Goal: Task Accomplishment & Management: Manage account settings

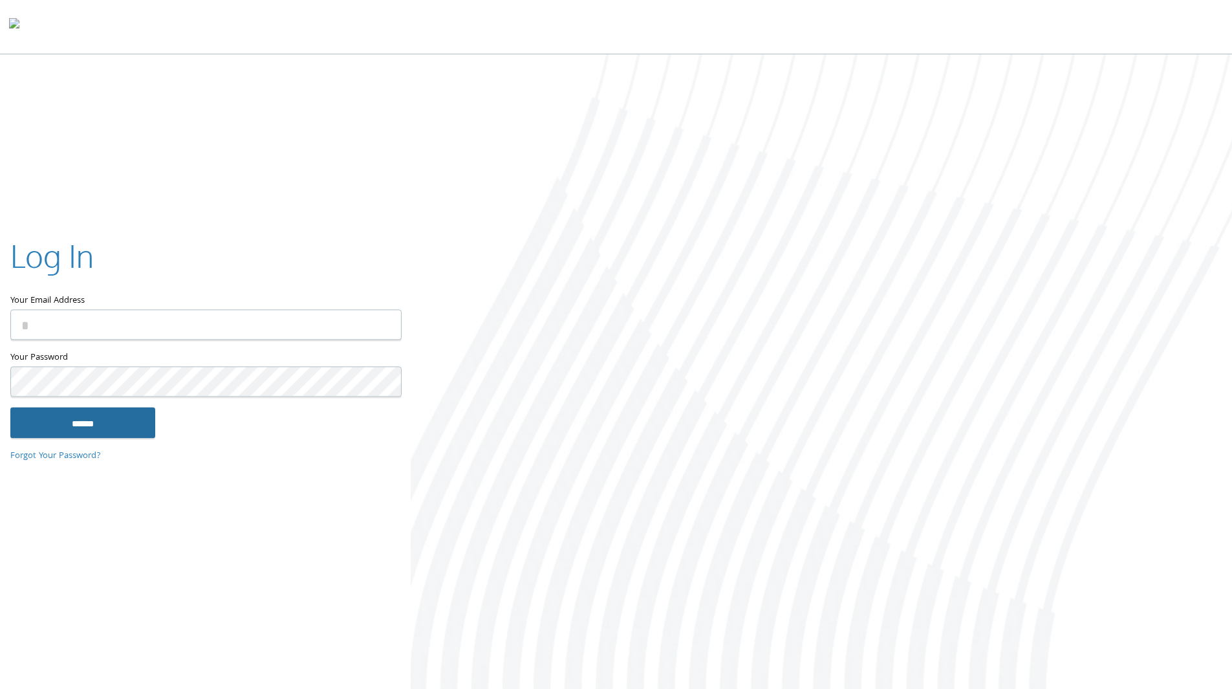
type input "**********"
click at [92, 419] on input "******" at bounding box center [82, 422] width 145 height 31
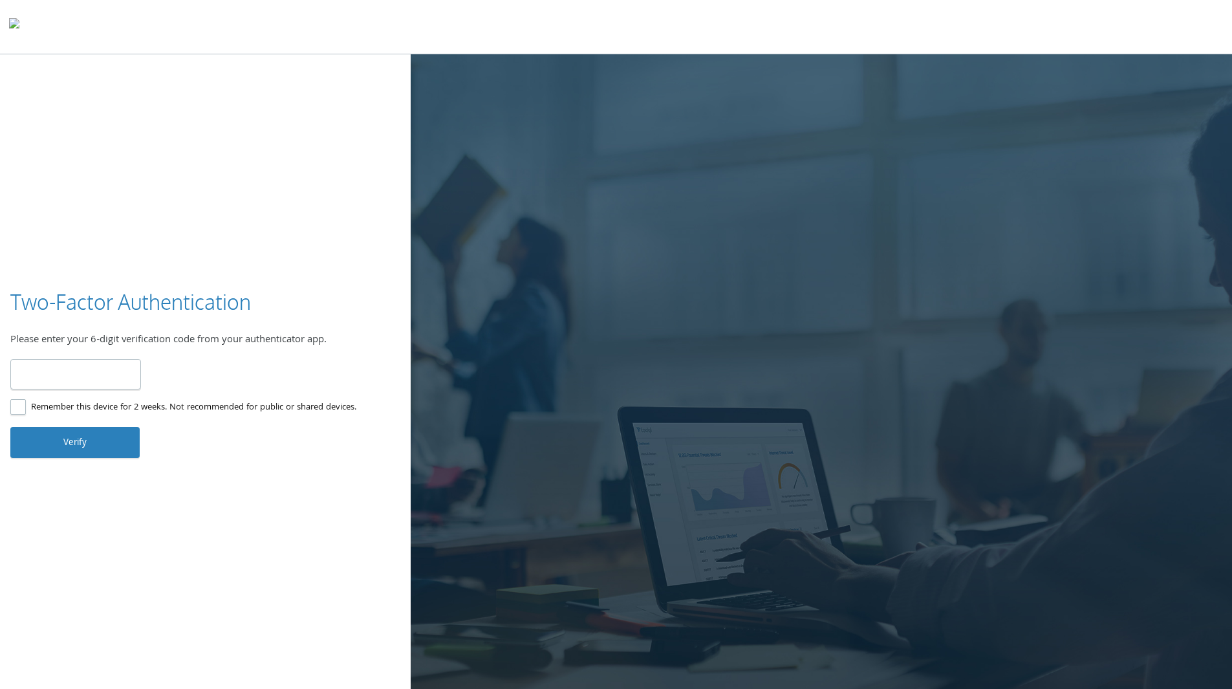
type input "******"
